Goal: Information Seeking & Learning: Learn about a topic

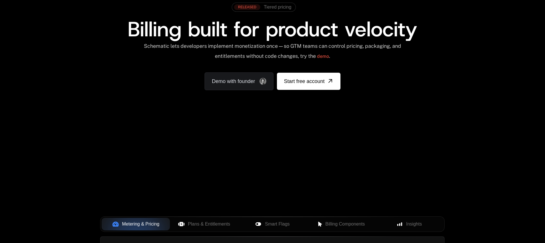
scroll to position [53, 0]
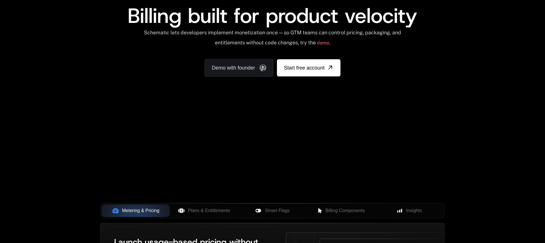
click at [146, 161] on div "Your browser does not support the video tag." at bounding box center [272, 115] width 372 height 241
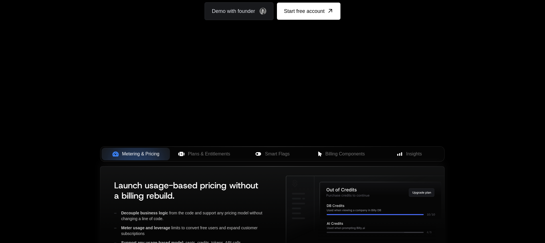
scroll to position [110, 0]
click at [205, 150] on span "Plans & Entitlements" at bounding box center [209, 153] width 42 height 7
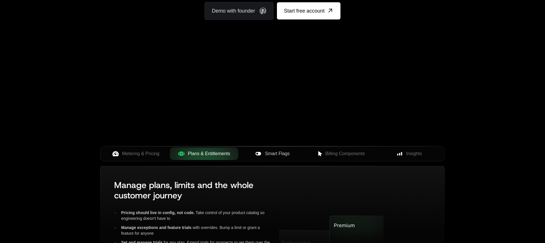
click at [269, 154] on span "Smart Flags" at bounding box center [277, 153] width 25 height 7
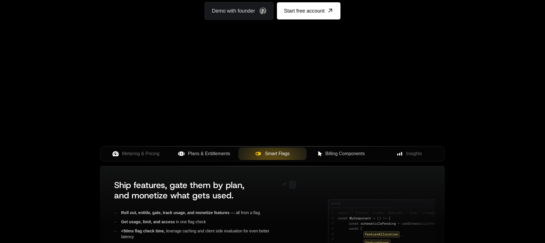
click at [313, 154] on div "Billing Components" at bounding box center [340, 153] width 59 height 7
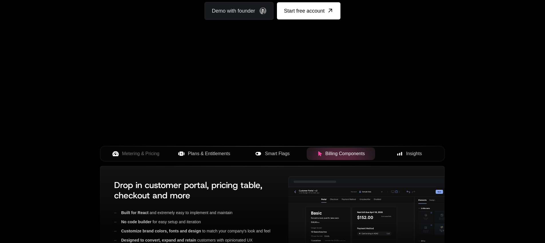
click at [422, 154] on span "Insights" at bounding box center [414, 153] width 16 height 7
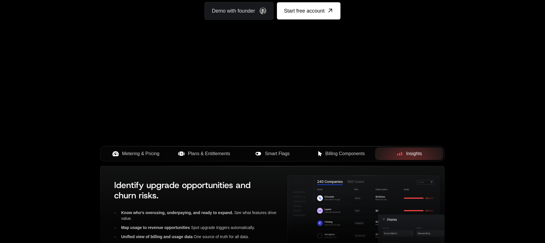
click at [106, 150] on div "Metering & Pricing" at bounding box center [135, 153] width 59 height 7
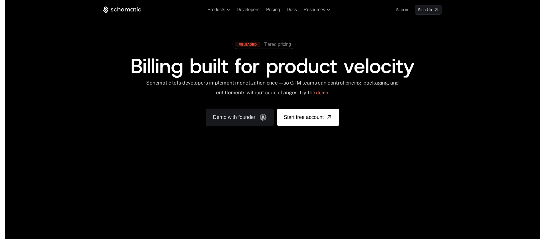
scroll to position [0, 0]
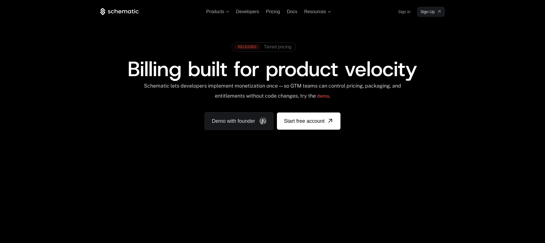
click at [281, 47] on span "Tiered pricing" at bounding box center [277, 46] width 27 height 5
click at [268, 11] on span "Pricing" at bounding box center [273, 11] width 14 height 5
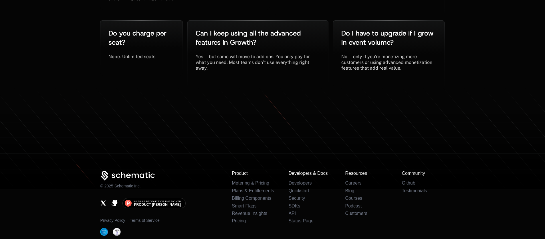
scroll to position [1302, 0]
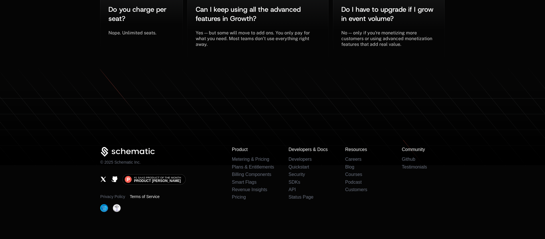
click at [136, 193] on link "Terms of Service" at bounding box center [145, 196] width 30 height 6
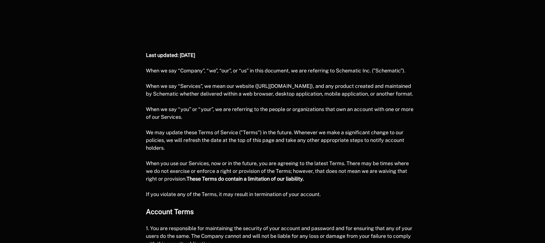
scroll to position [288, 0]
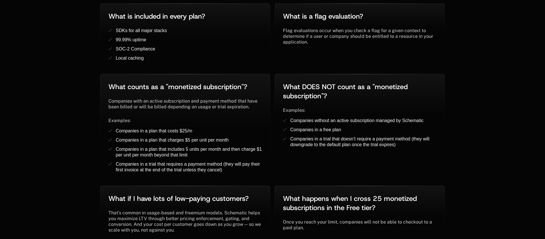
scroll to position [1302, 0]
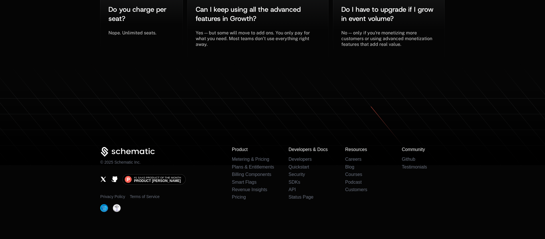
click at [105, 204] on img at bounding box center [104, 208] width 8 height 8
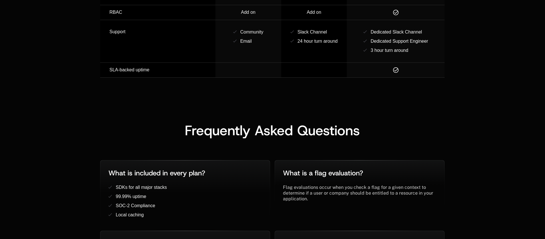
scroll to position [0, 0]
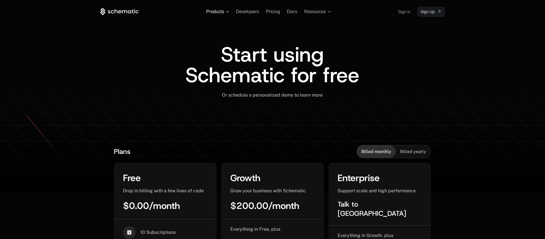
click at [226, 13] on span "Products" at bounding box center [217, 11] width 23 height 5
